Goal: Information Seeking & Learning: Find specific page/section

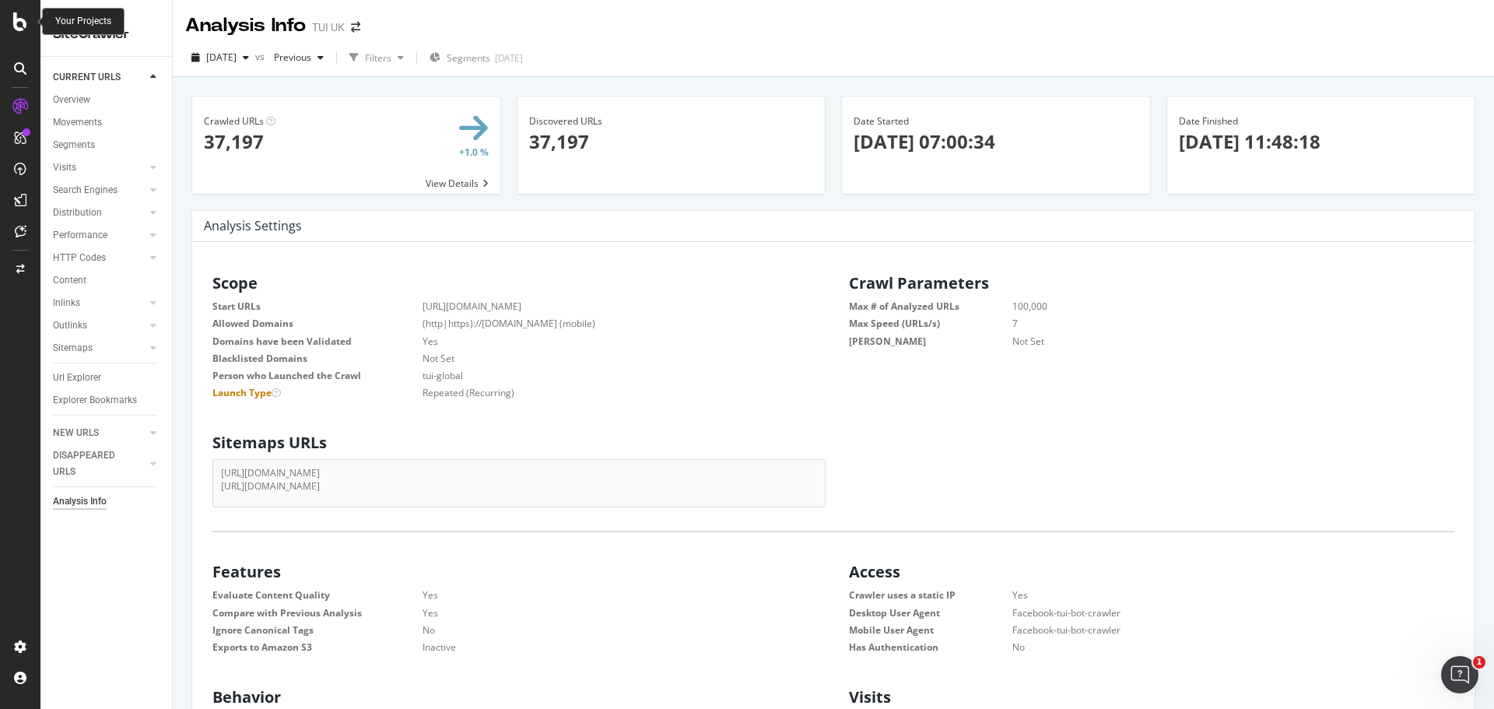
click at [16, 19] on icon at bounding box center [20, 21] width 14 height 19
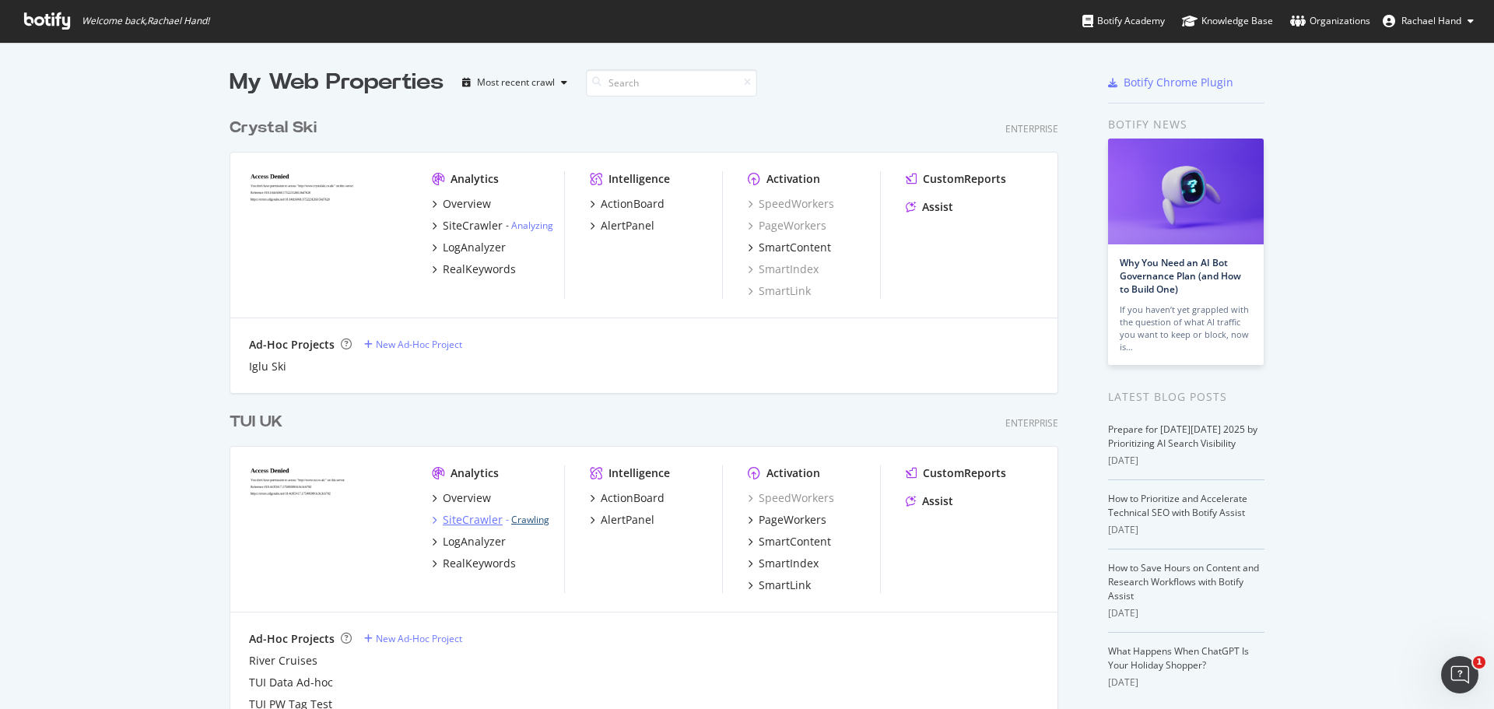
click at [527, 518] on link "Crawling" at bounding box center [530, 519] width 38 height 13
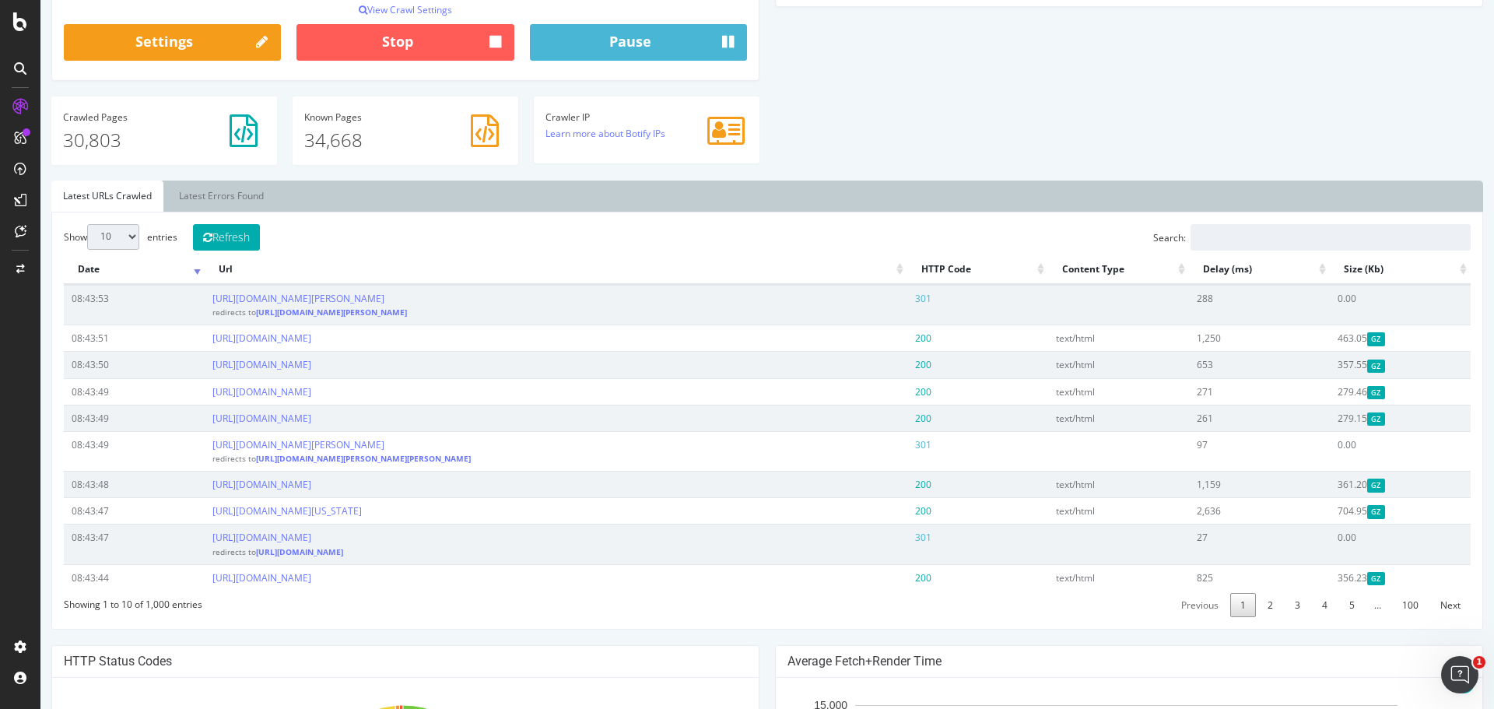
scroll to position [467, 0]
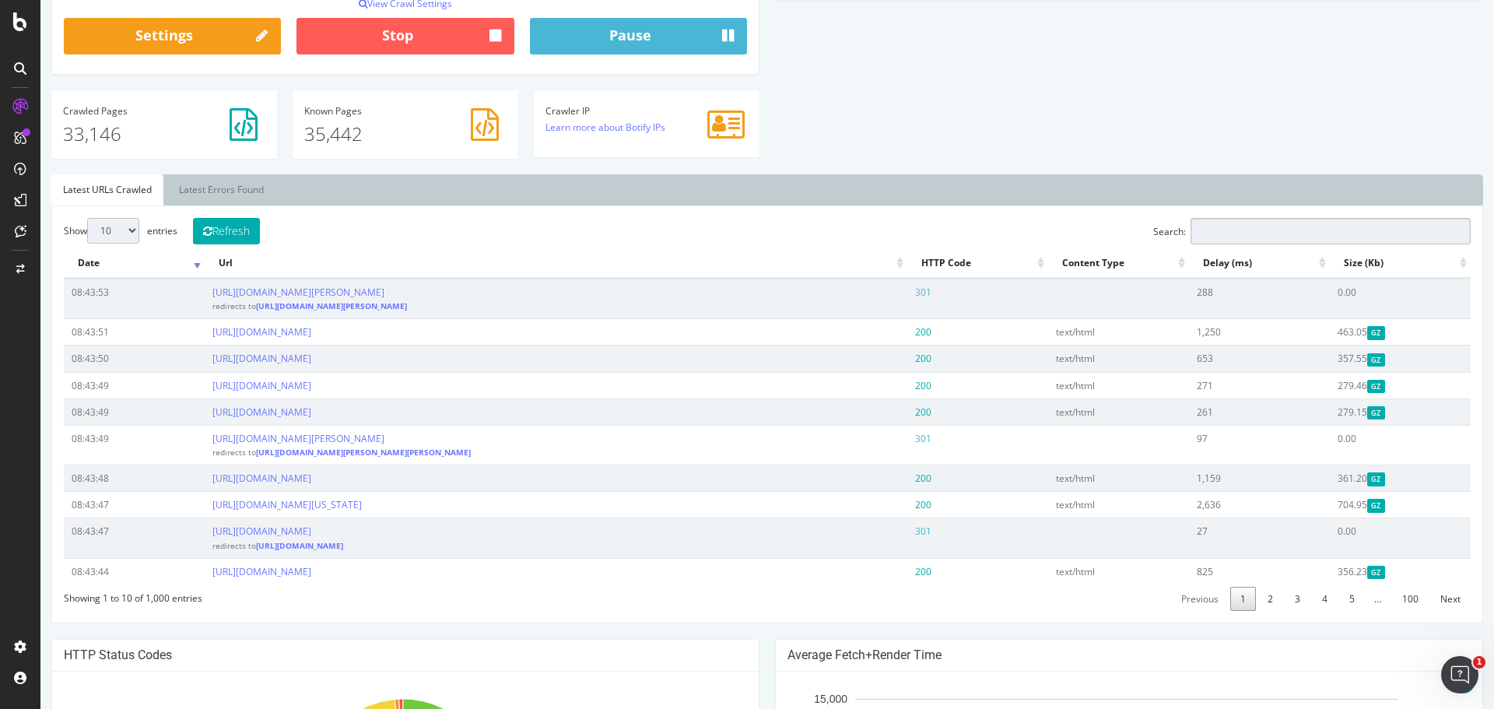
click at [1312, 235] on input "Search:" at bounding box center [1330, 231] width 280 height 26
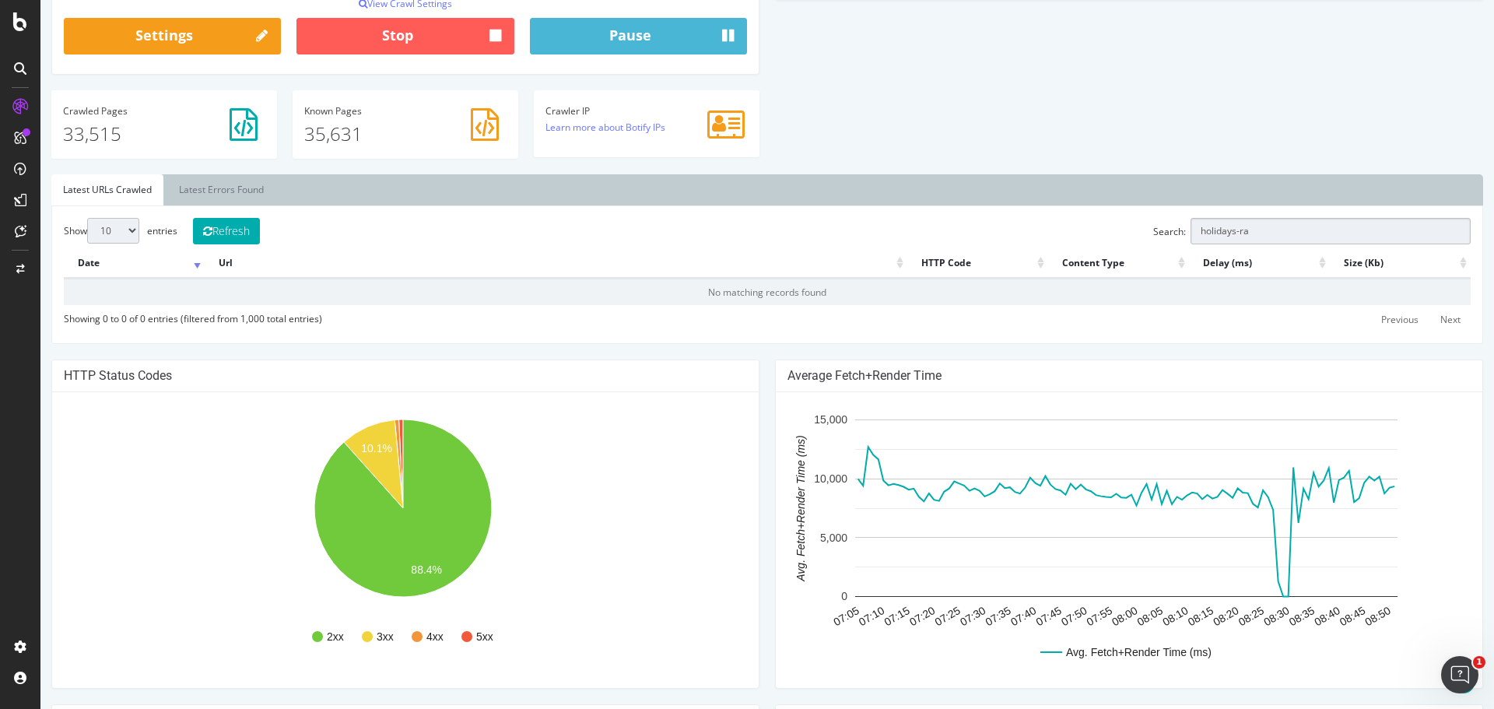
type input "holidays-raw"
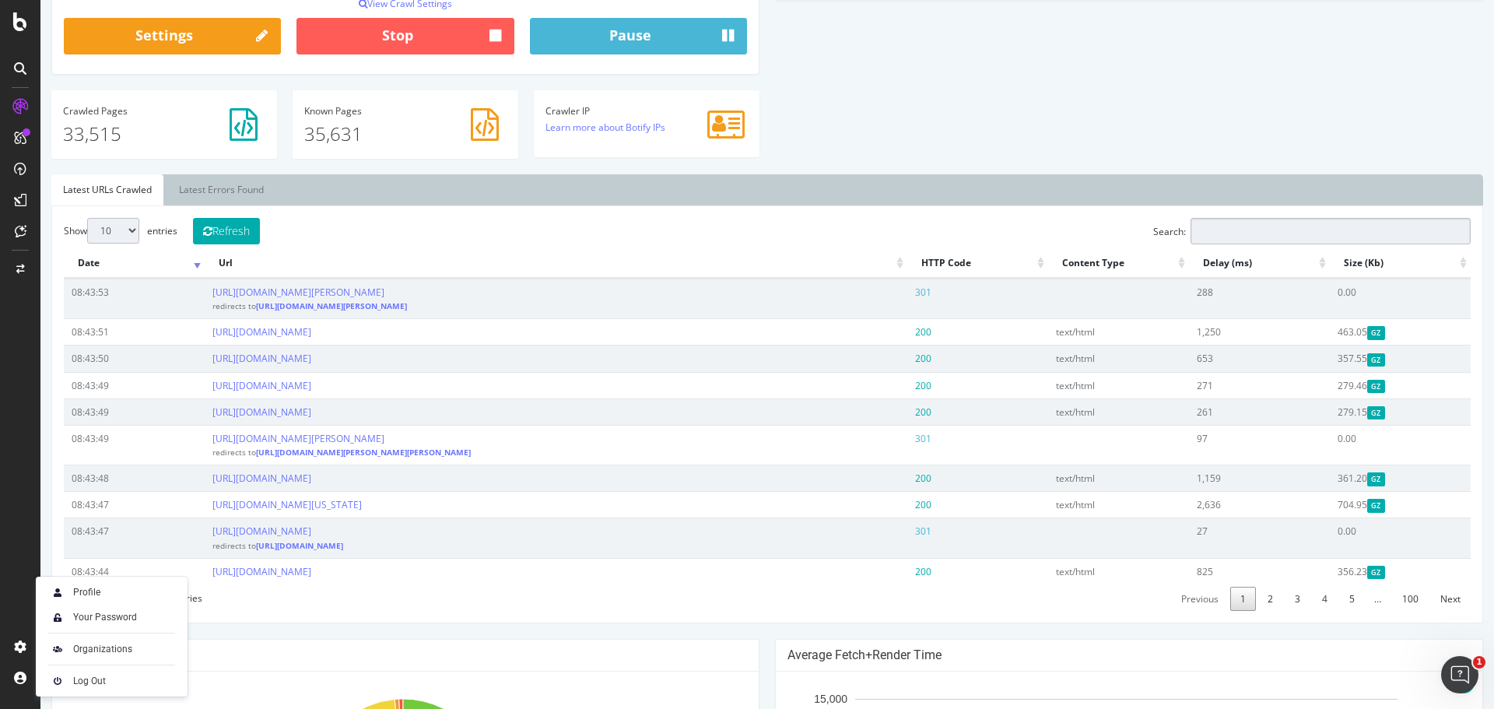
click at [1228, 227] on input "Search:" at bounding box center [1330, 231] width 280 height 26
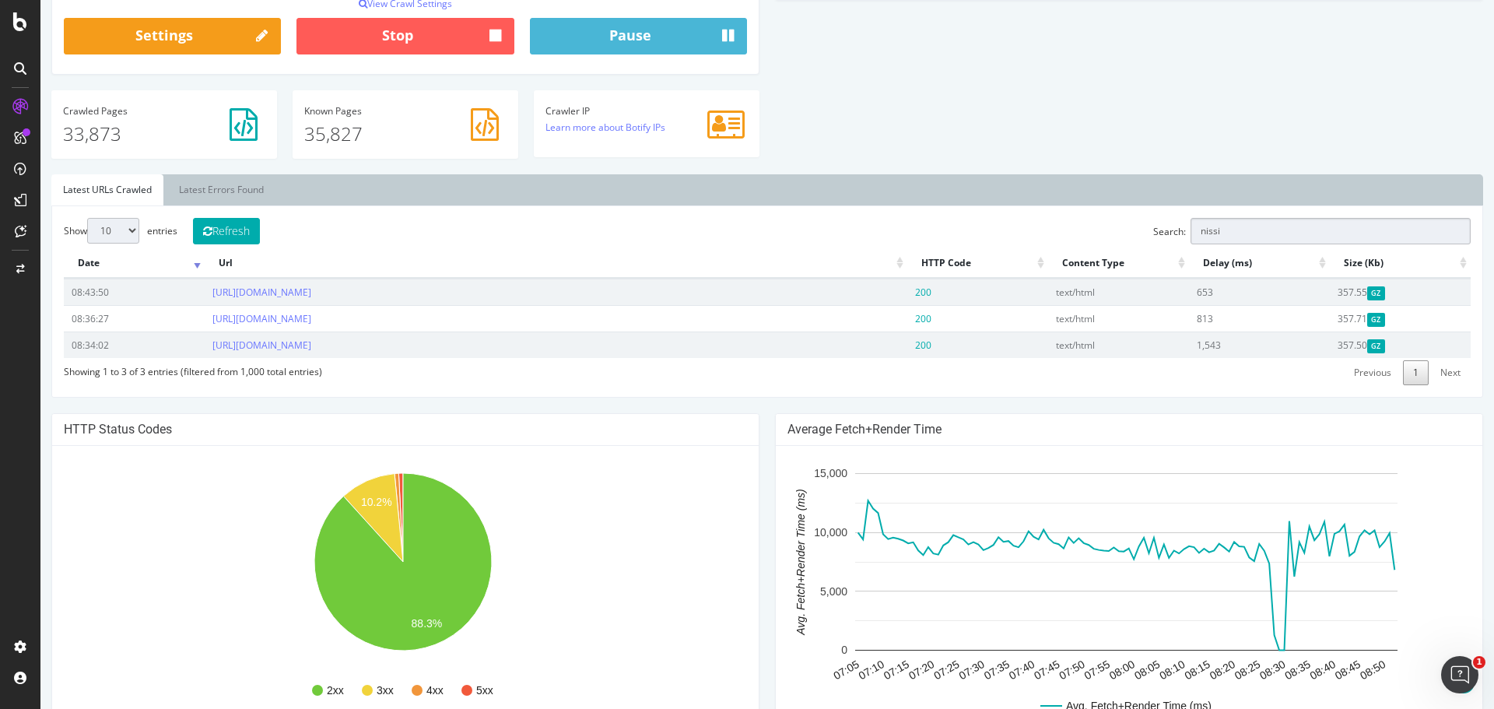
click at [1258, 234] on input "nissi" at bounding box center [1330, 231] width 280 height 26
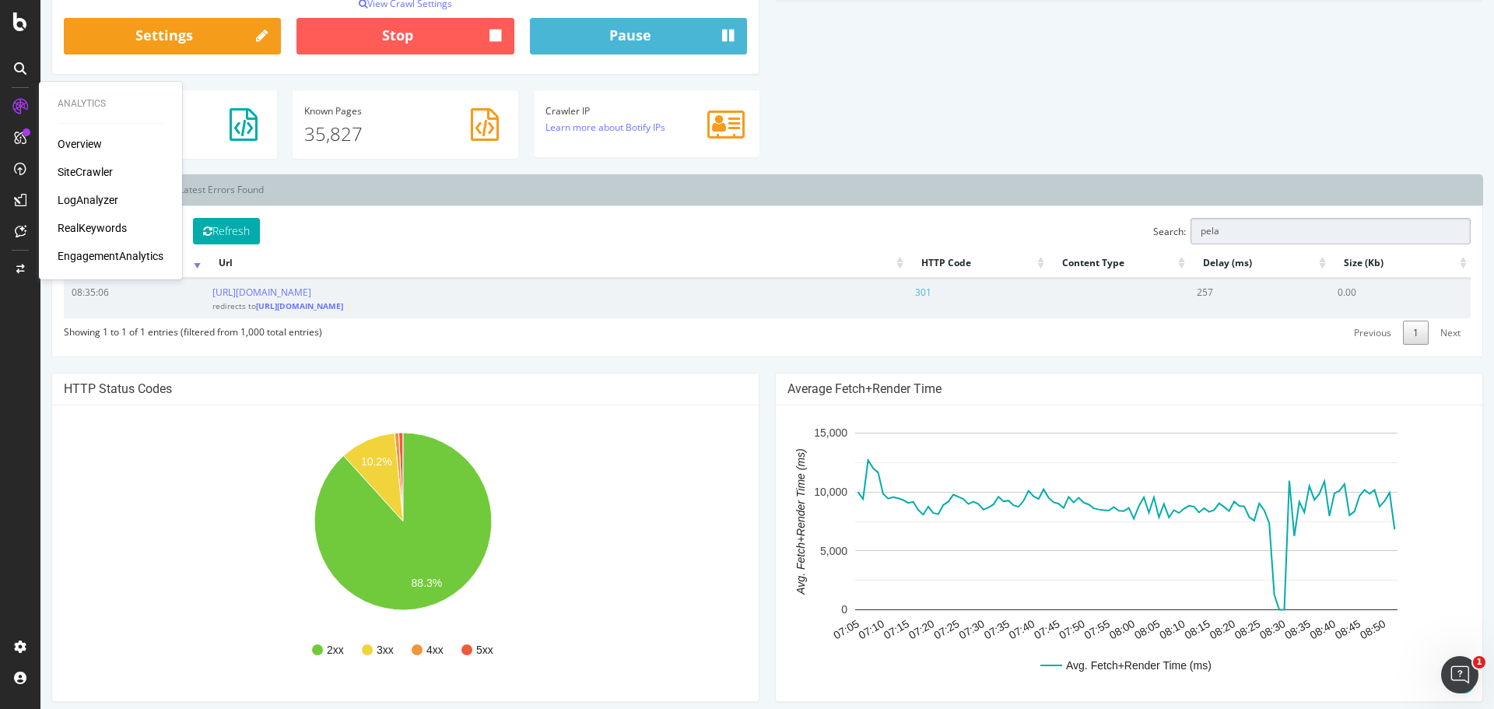
type input "pela"
click at [82, 172] on div "SiteCrawler" at bounding box center [85, 172] width 55 height 16
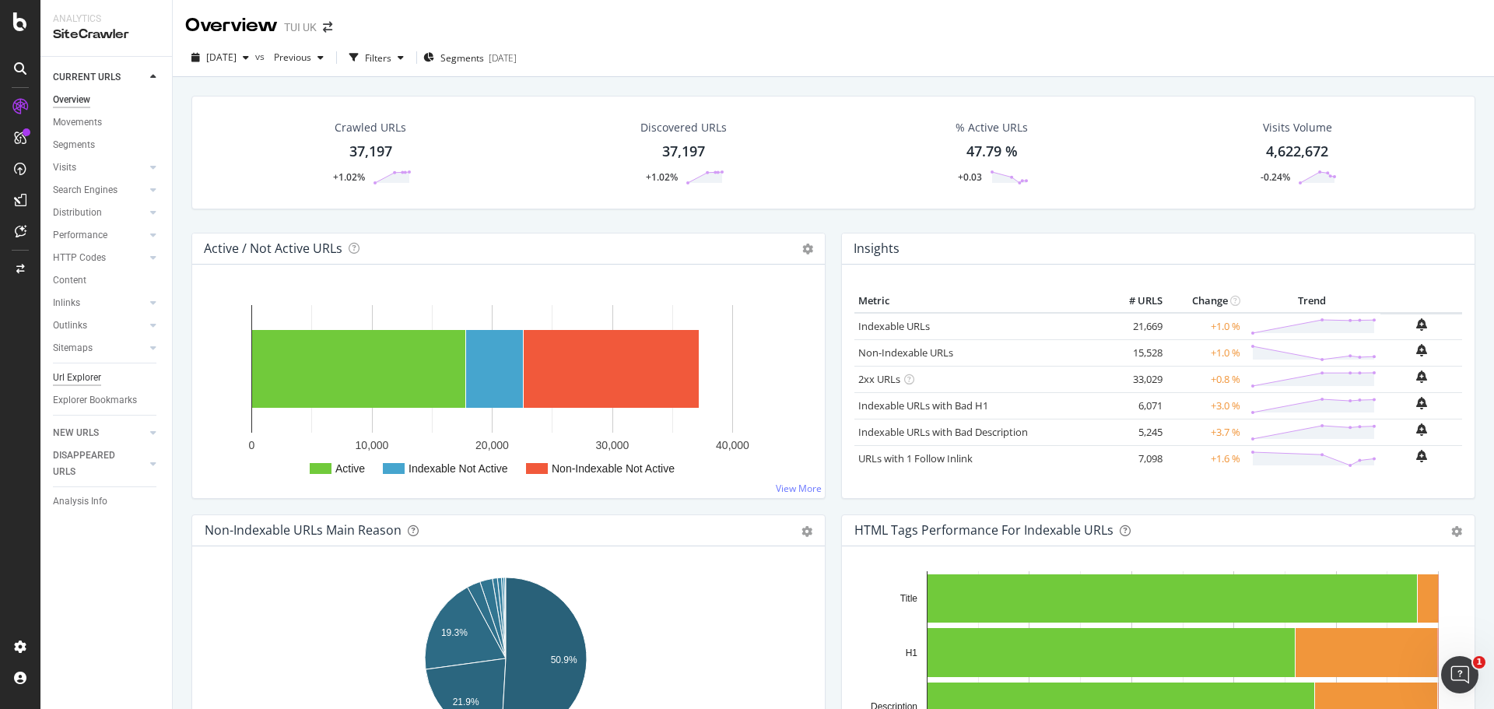
drag, startPoint x: 72, startPoint y: 380, endPoint x: 58, endPoint y: 380, distance: 13.2
click at [72, 380] on div "Url Explorer" at bounding box center [77, 378] width 48 height 16
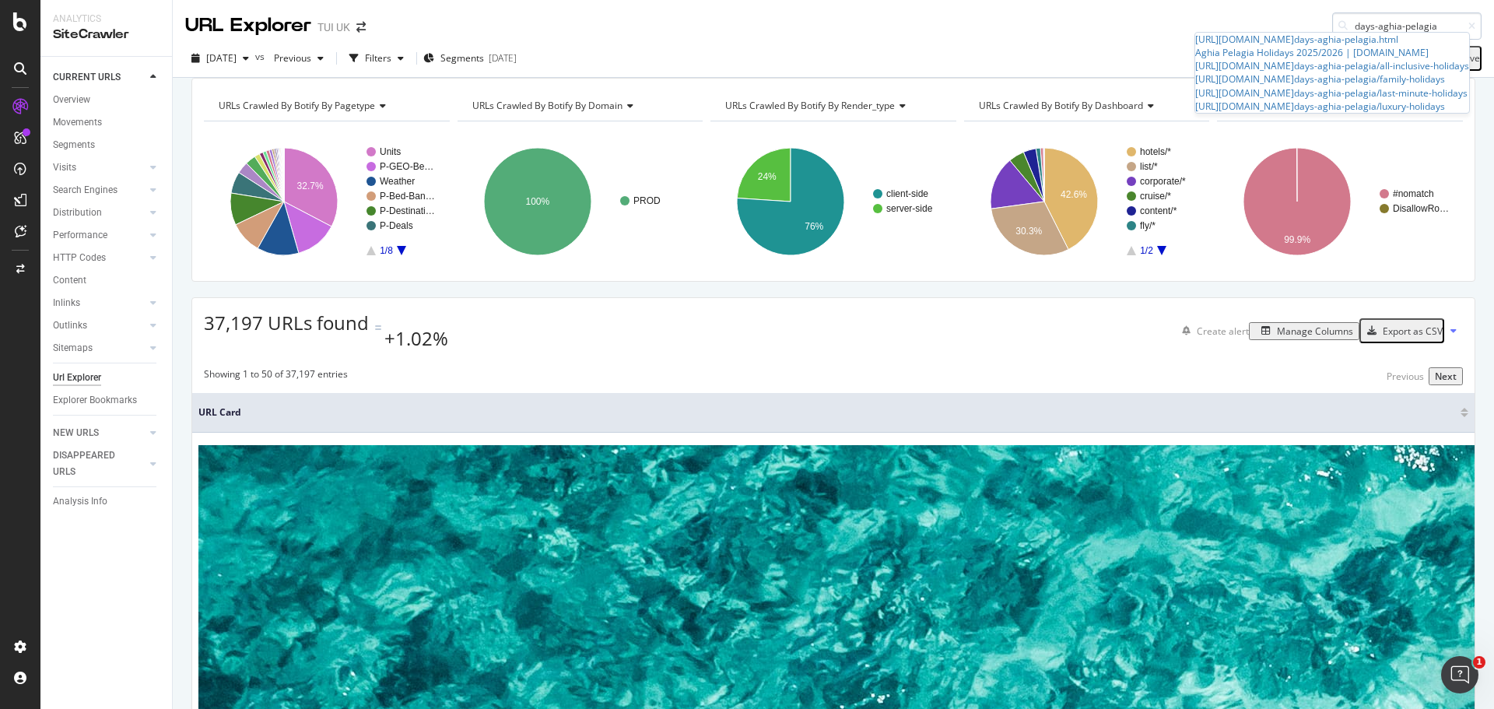
click at [1442, 25] on input "days-aghia-pelagia" at bounding box center [1406, 25] width 149 height 27
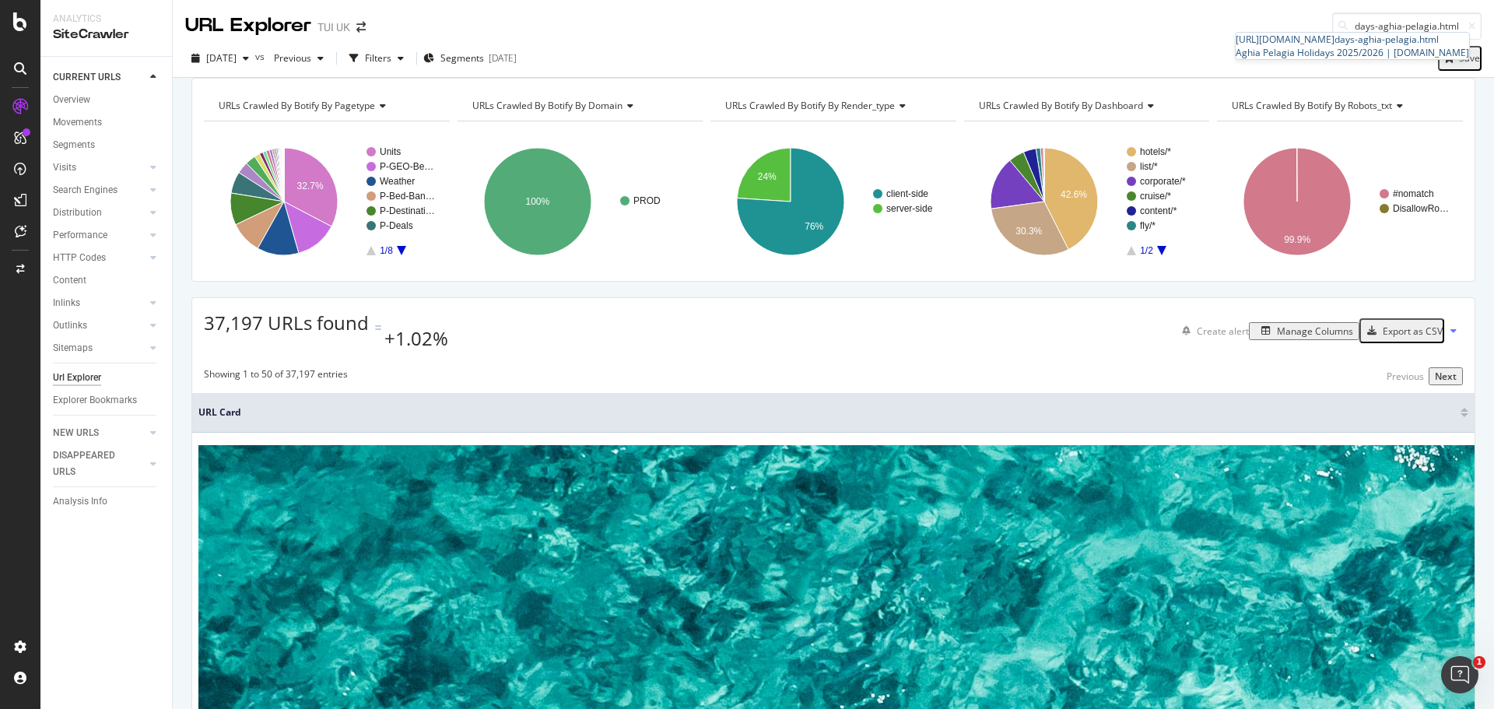
type input "days-aghia-pelagia.html"
click at [1287, 46] on div "[URL][DOMAIN_NAME] days-[GEOGRAPHIC_DATA]-[GEOGRAPHIC_DATA]html" at bounding box center [1351, 39] width 233 height 13
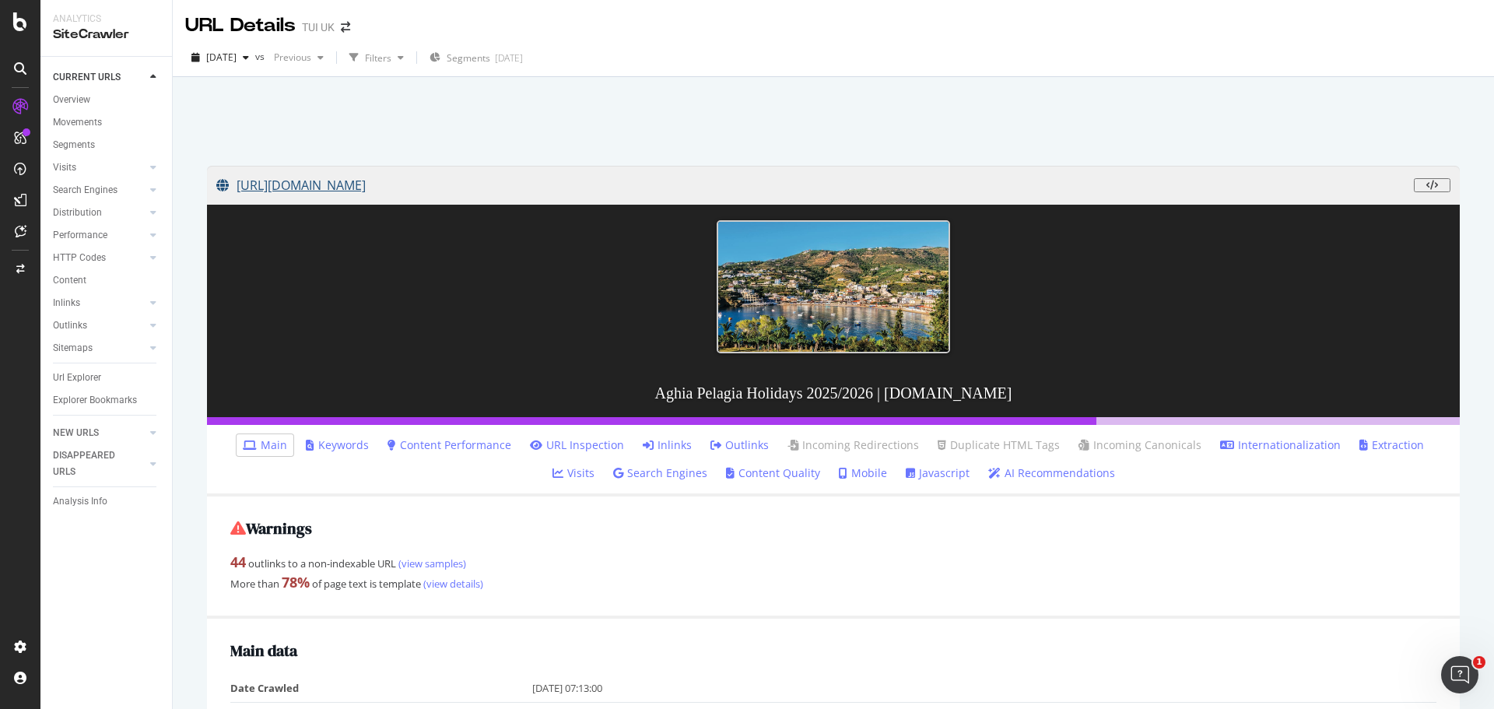
click at [863, 184] on link "[URL][DOMAIN_NAME]" at bounding box center [814, 185] width 1197 height 39
